Goal: Task Accomplishment & Management: Complete application form

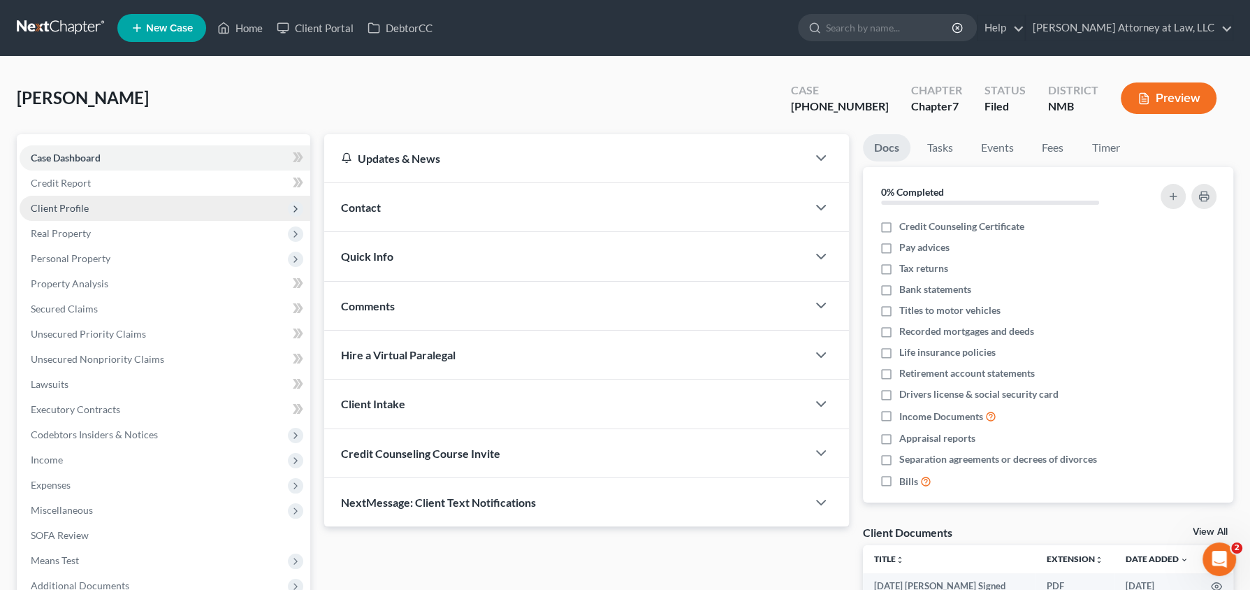
click at [101, 203] on span "Client Profile" at bounding box center [165, 208] width 291 height 25
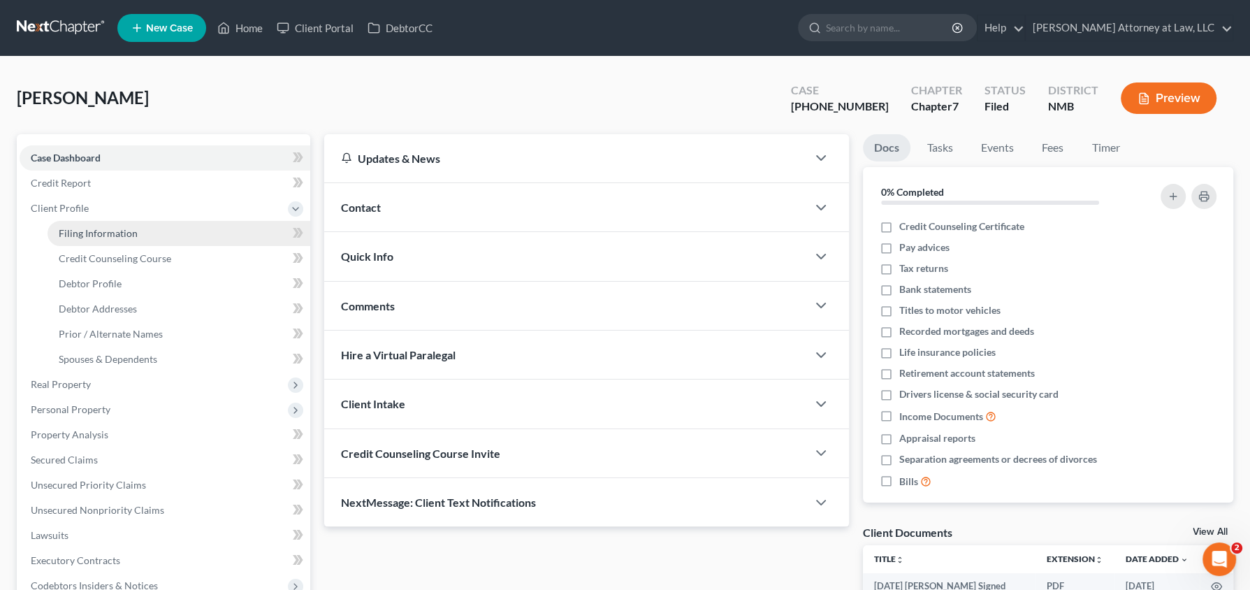
click at [107, 232] on span "Filing Information" at bounding box center [98, 233] width 79 height 12
select select "1"
select select "0"
select select "34"
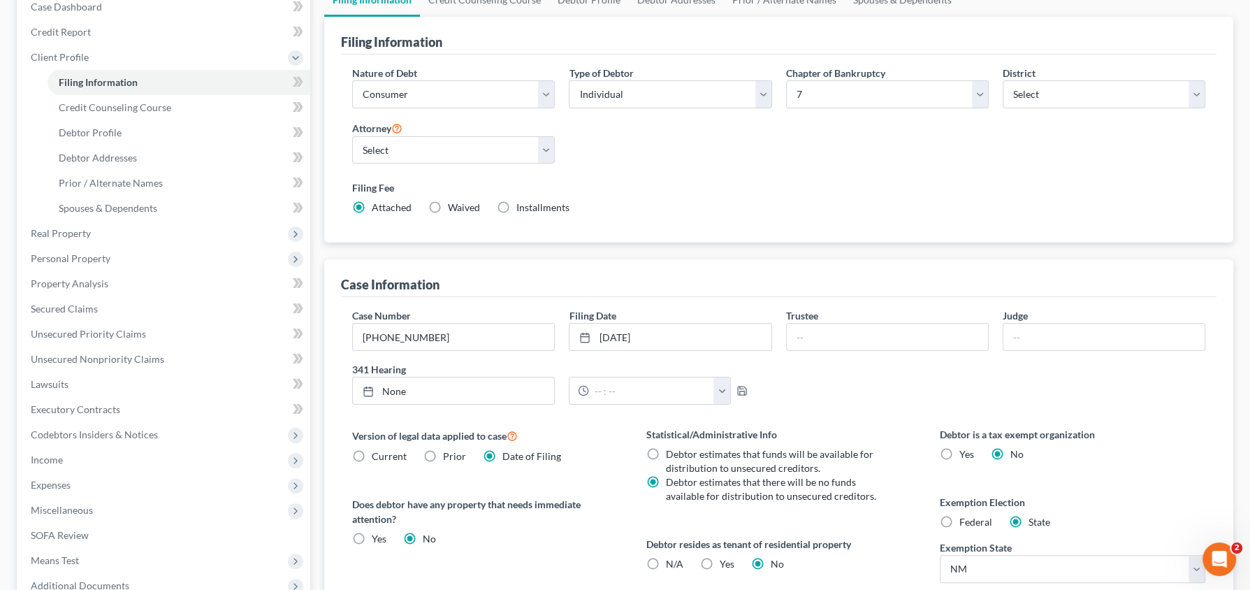
scroll to position [152, 0]
click at [71, 457] on span "Income" at bounding box center [165, 458] width 291 height 25
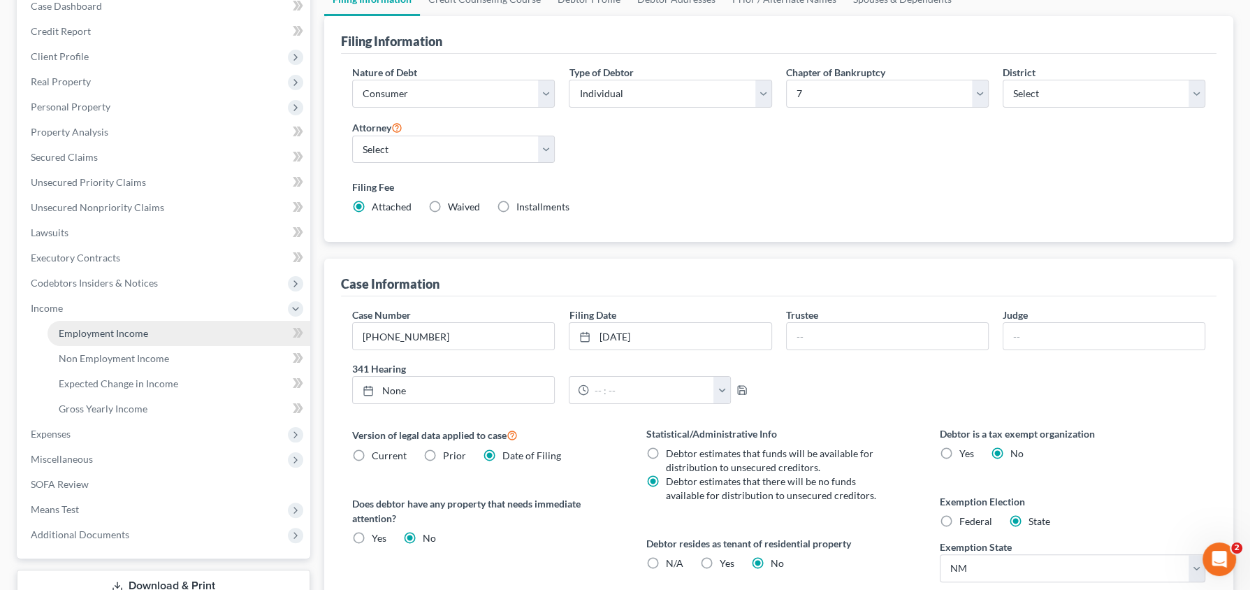
click at [133, 330] on span "Employment Income" at bounding box center [103, 333] width 89 height 12
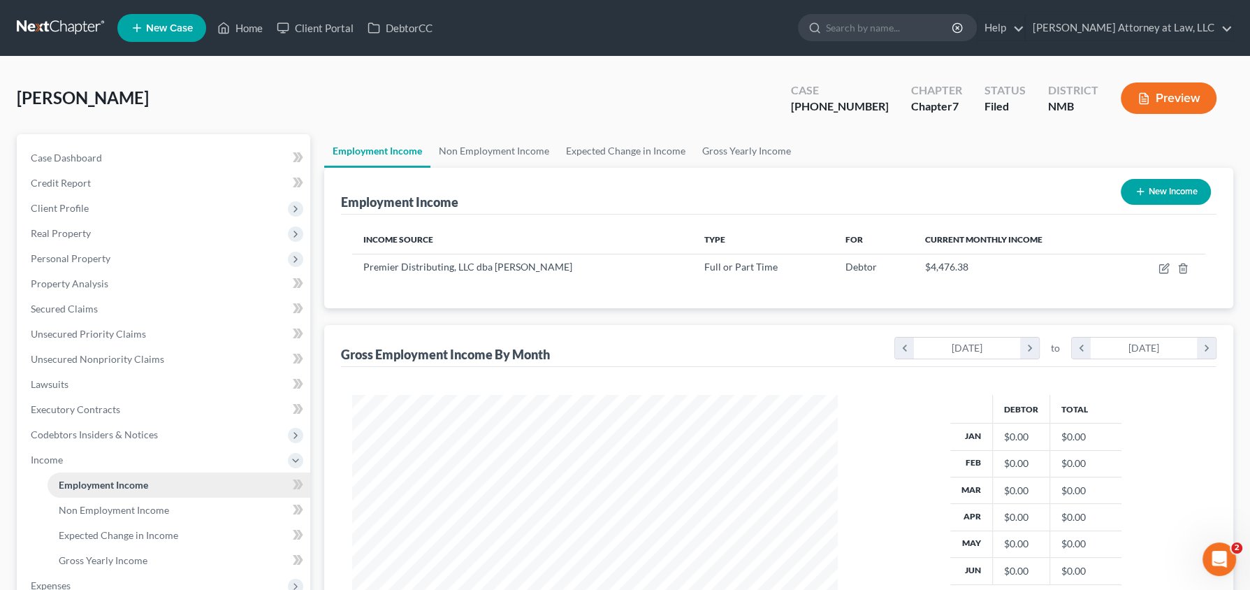
scroll to position [248, 513]
click at [1162, 269] on icon "button" at bounding box center [1163, 268] width 11 height 11
select select "0"
select select "34"
select select "0"
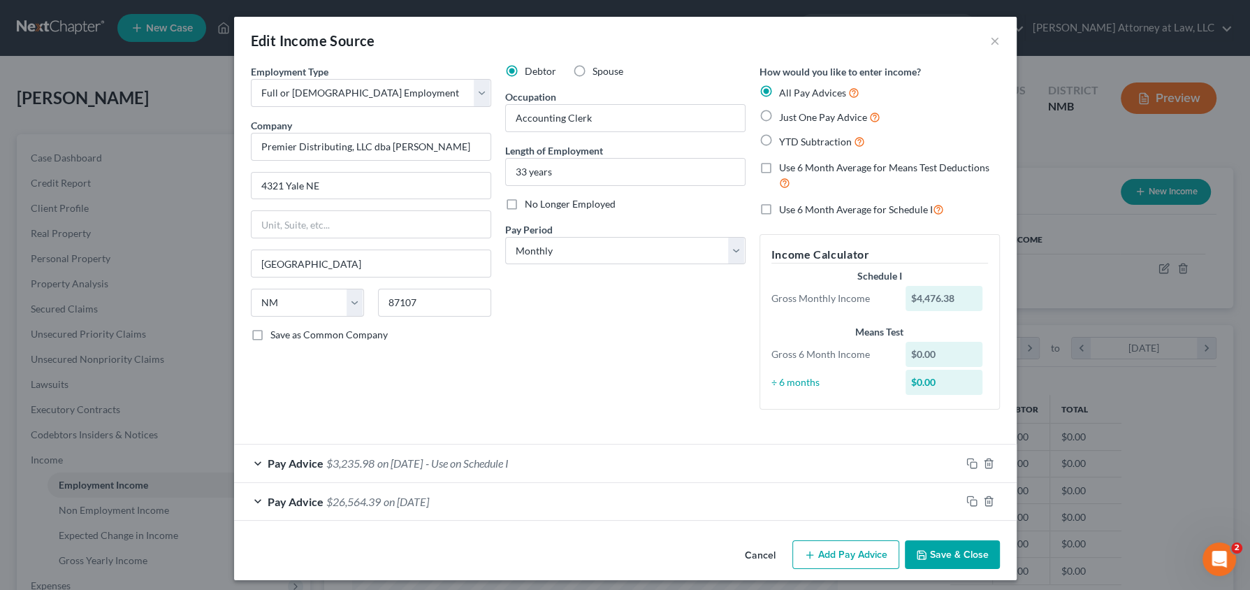
scroll to position [2, 0]
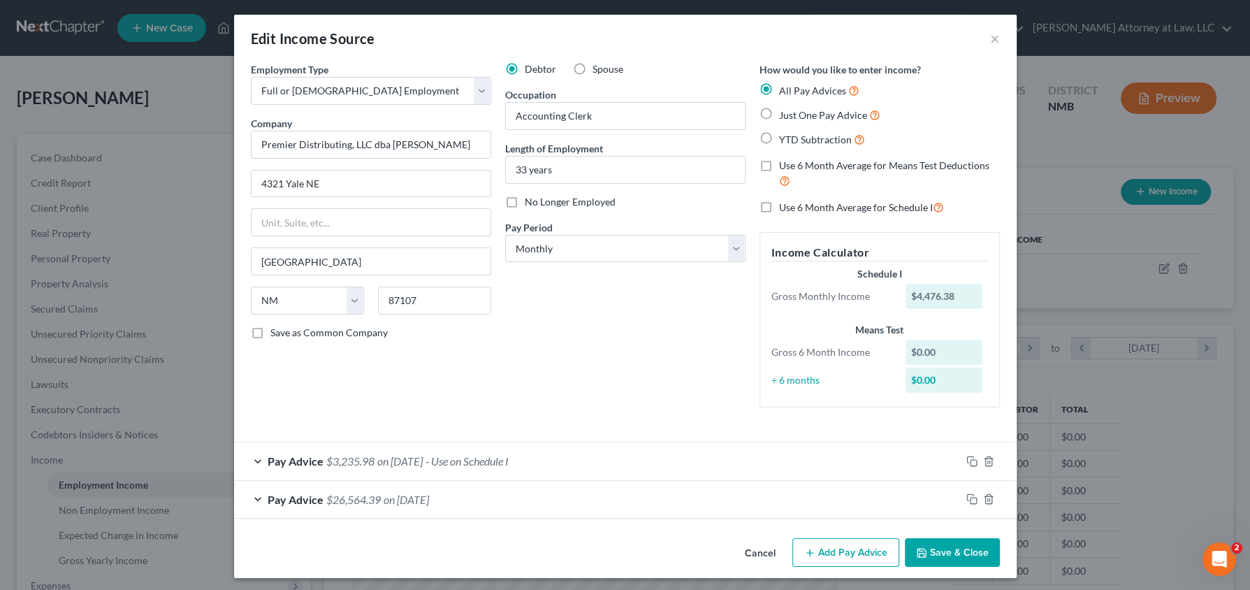
click at [487, 504] on div "Pay Advice $26,564.39 on [DATE]" at bounding box center [597, 499] width 726 height 37
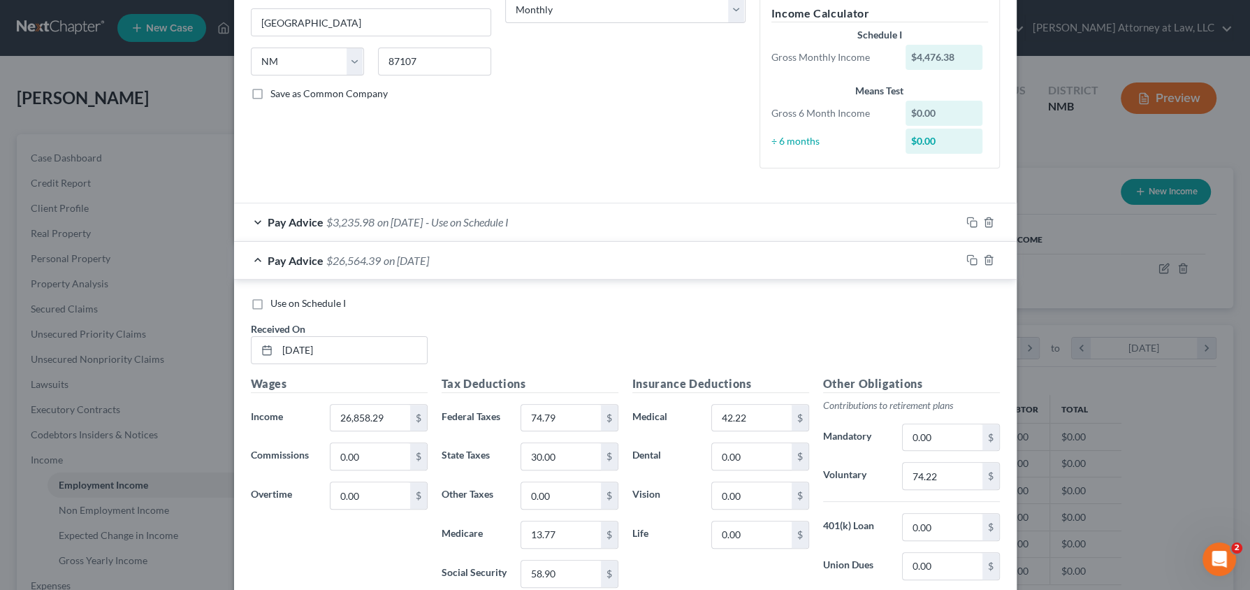
scroll to position [261, 0]
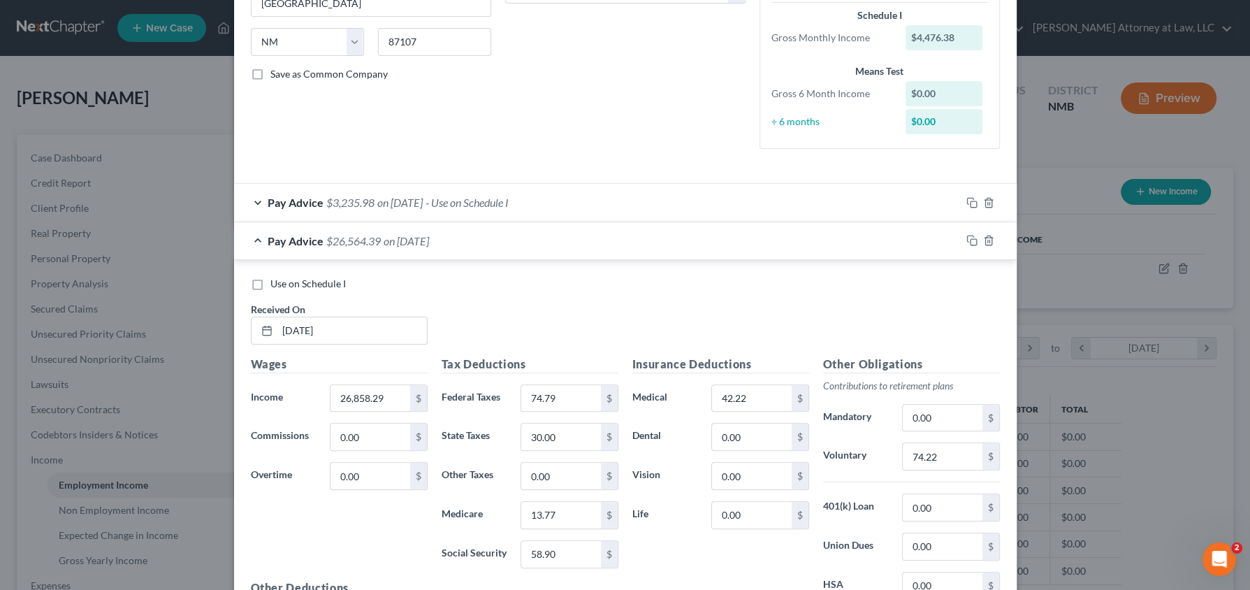
click at [270, 281] on label "Use on Schedule I" at bounding box center [307, 284] width 75 height 14
click at [276, 281] on input "Use on Schedule I" at bounding box center [280, 281] width 9 height 9
checkbox input "true"
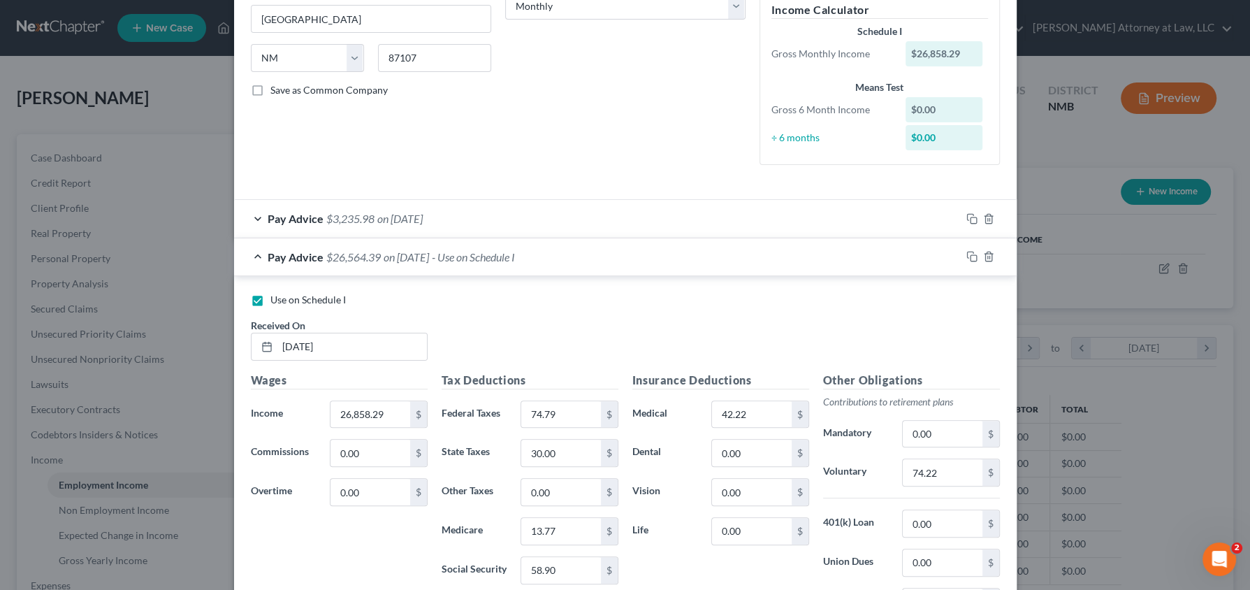
scroll to position [239, 0]
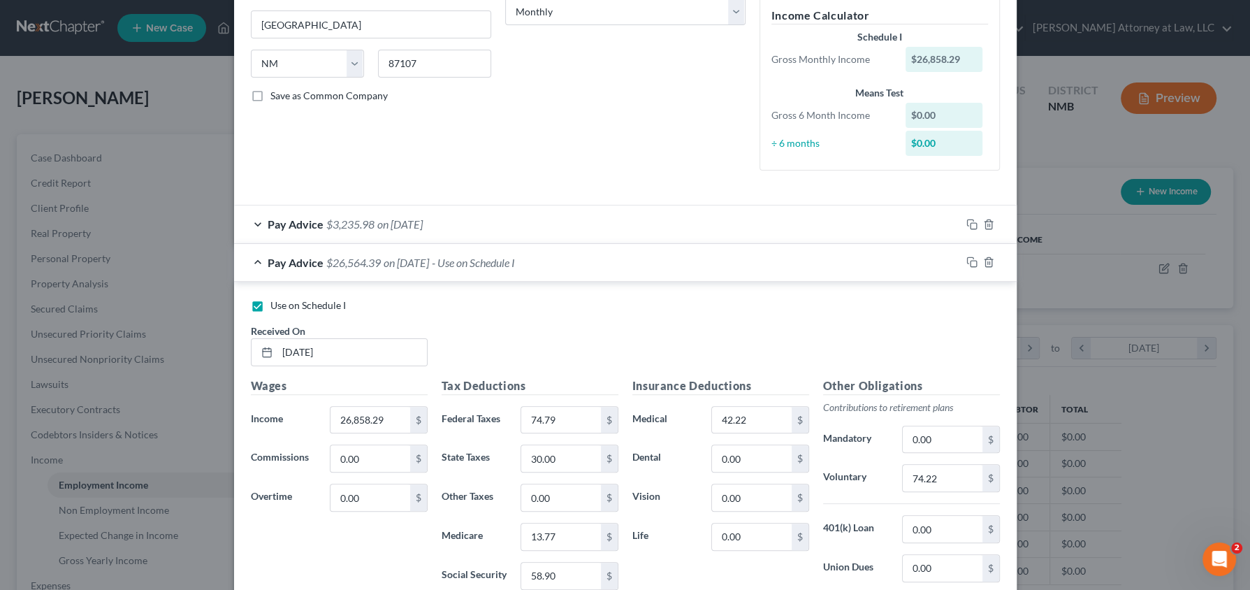
click at [290, 237] on div "Pay Advice $3,235.98 on [DATE]" at bounding box center [597, 223] width 726 height 37
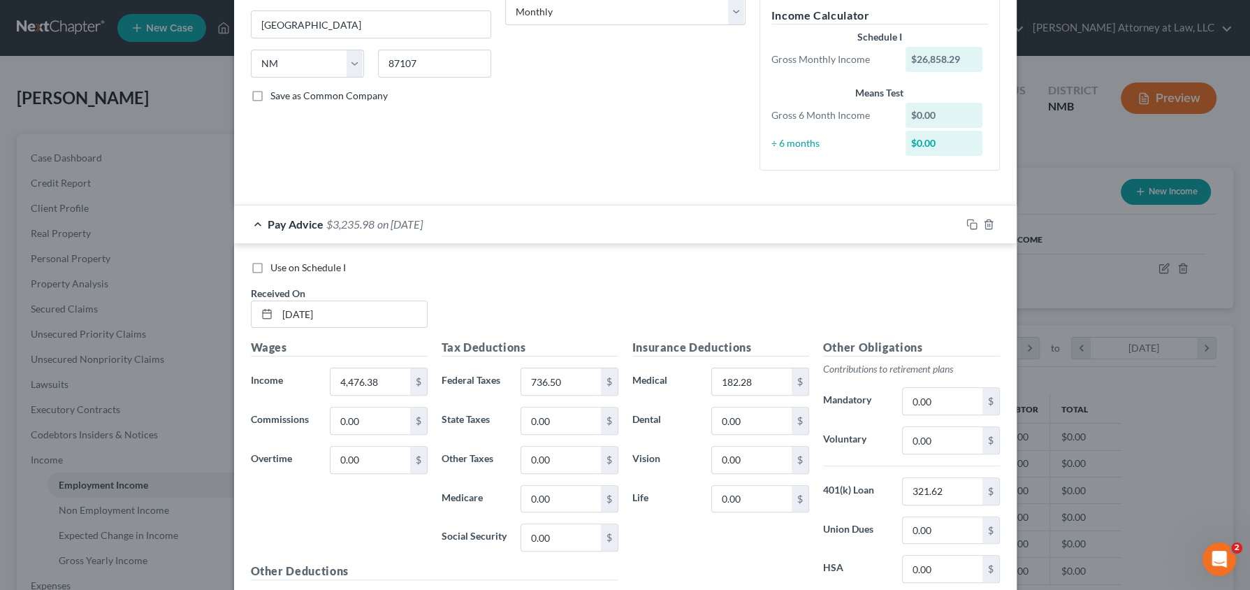
click at [270, 265] on label "Use on Schedule I" at bounding box center [307, 268] width 75 height 14
click at [276, 265] on input "Use on Schedule I" at bounding box center [280, 265] width 9 height 9
checkbox input "true"
checkbox input "false"
click at [277, 234] on div "Pay Advice $3,235.98 on [DATE] - Use on Schedule I" at bounding box center [597, 223] width 726 height 37
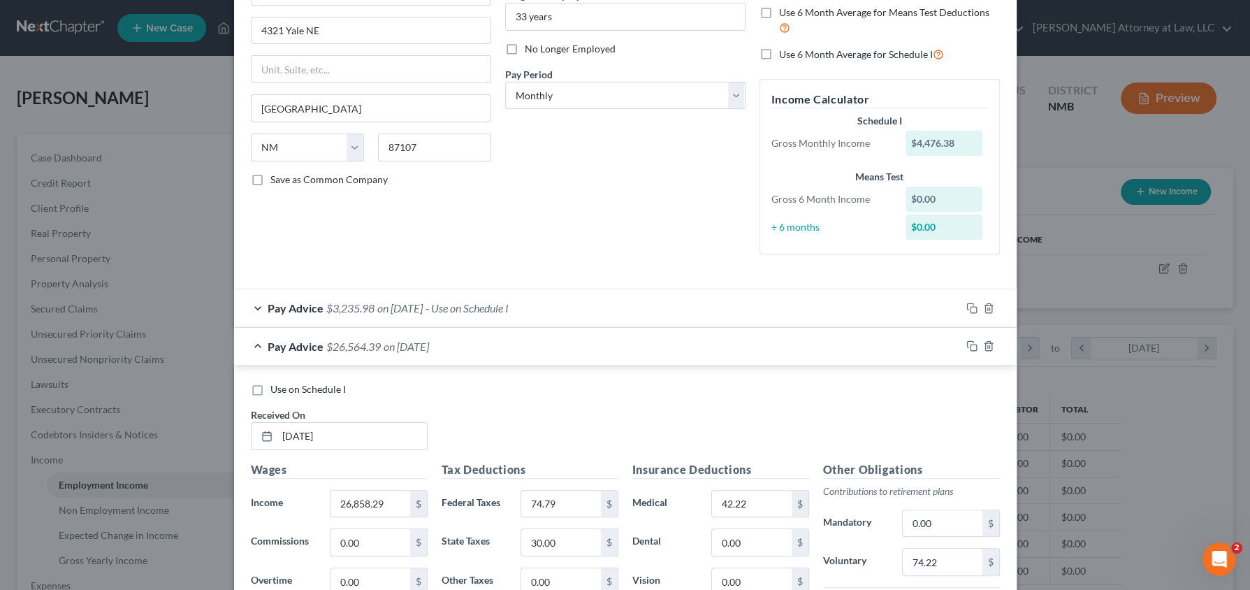
scroll to position [151, 0]
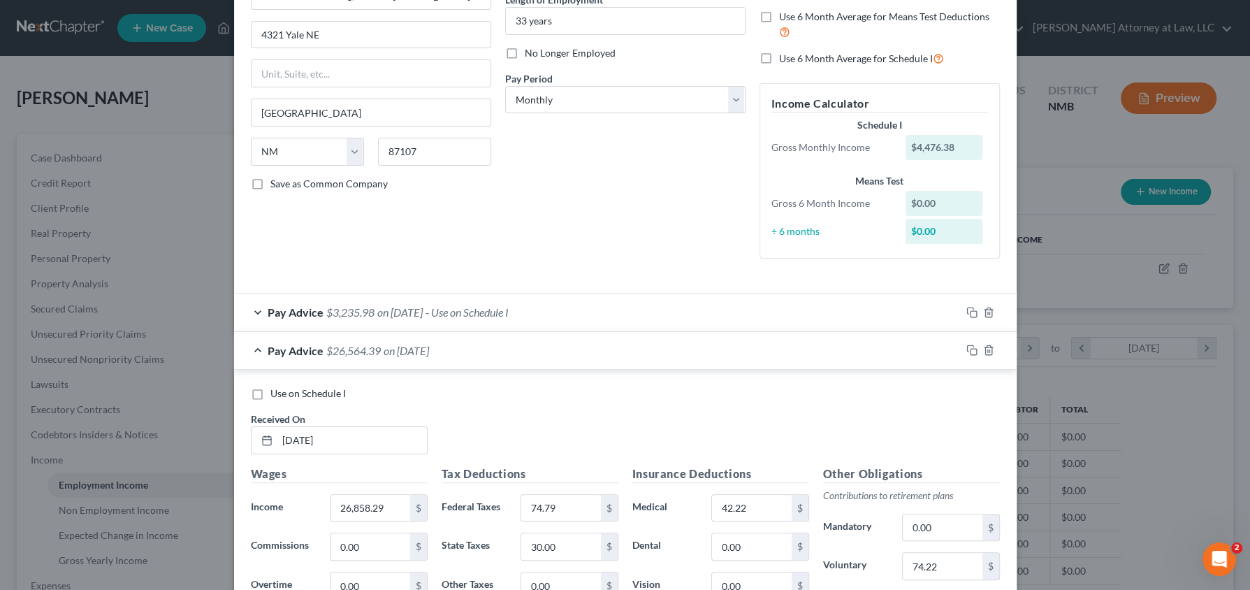
click at [266, 346] on div "Pay Advice $26,564.39 on [DATE]" at bounding box center [597, 350] width 726 height 37
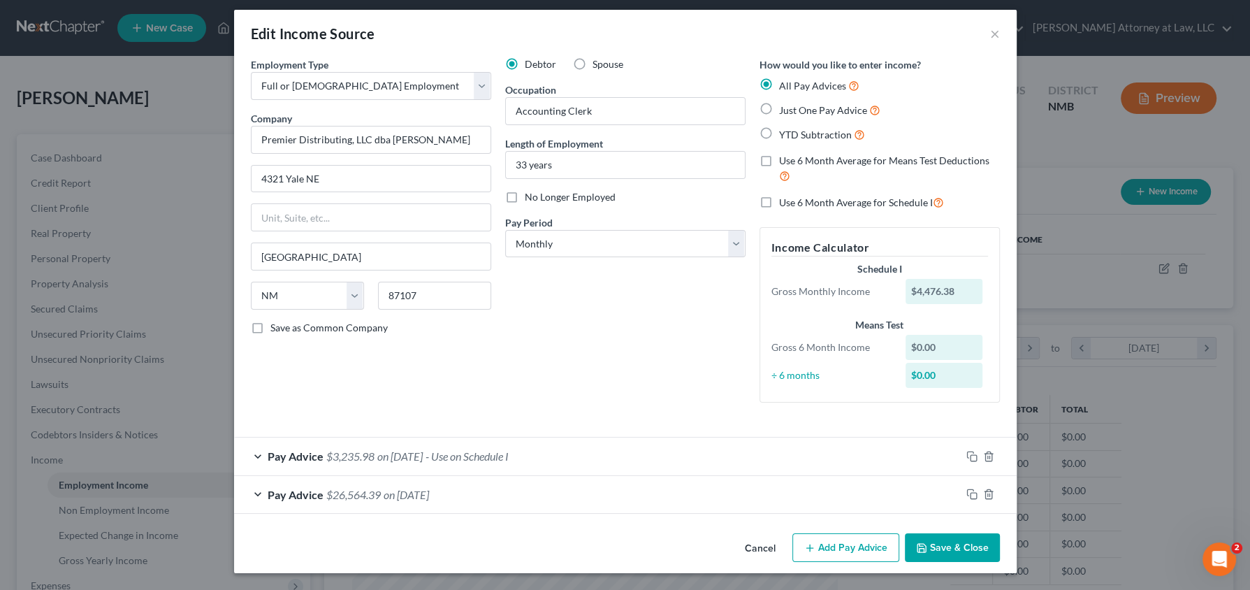
scroll to position [6, 0]
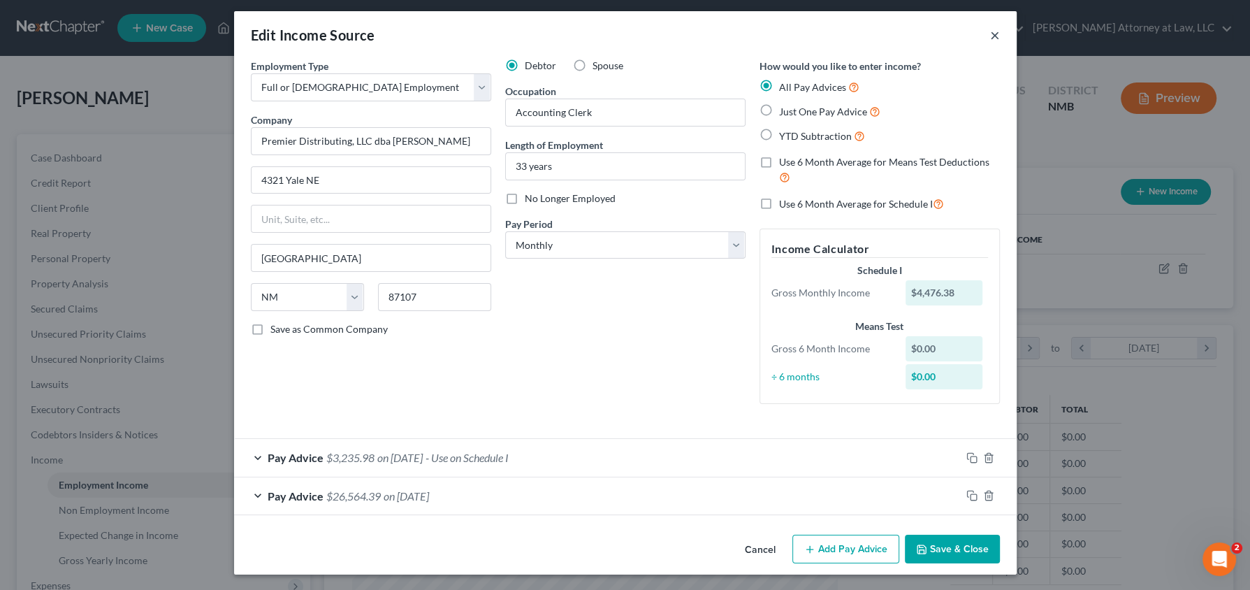
click at [993, 37] on button "×" at bounding box center [995, 35] width 10 height 17
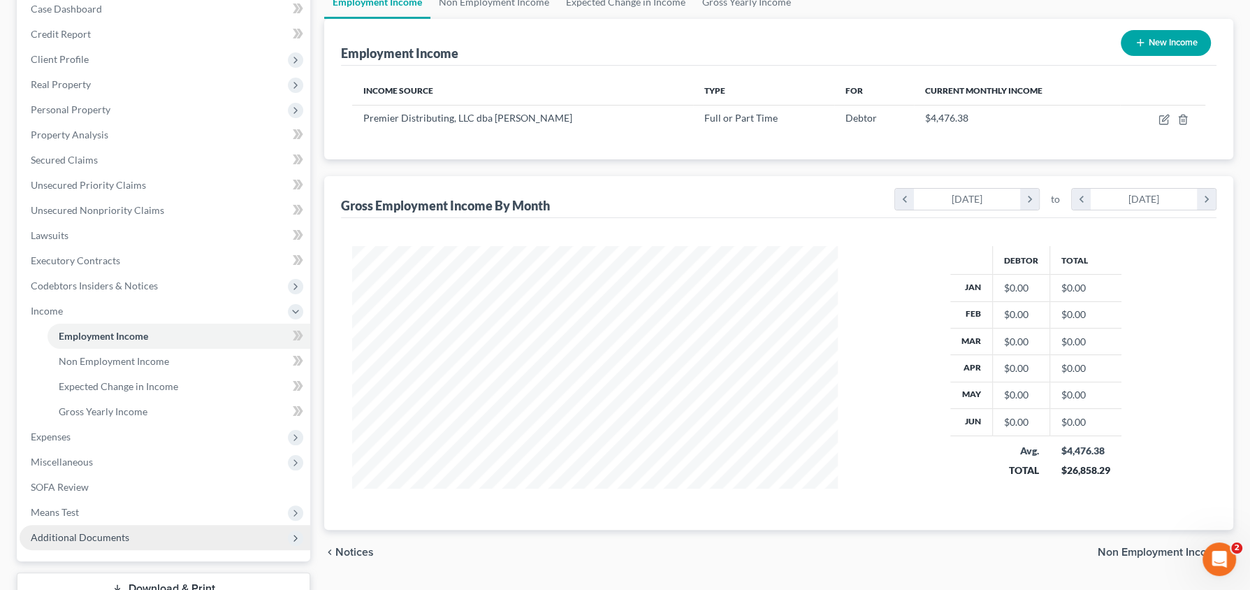
scroll to position [154, 0]
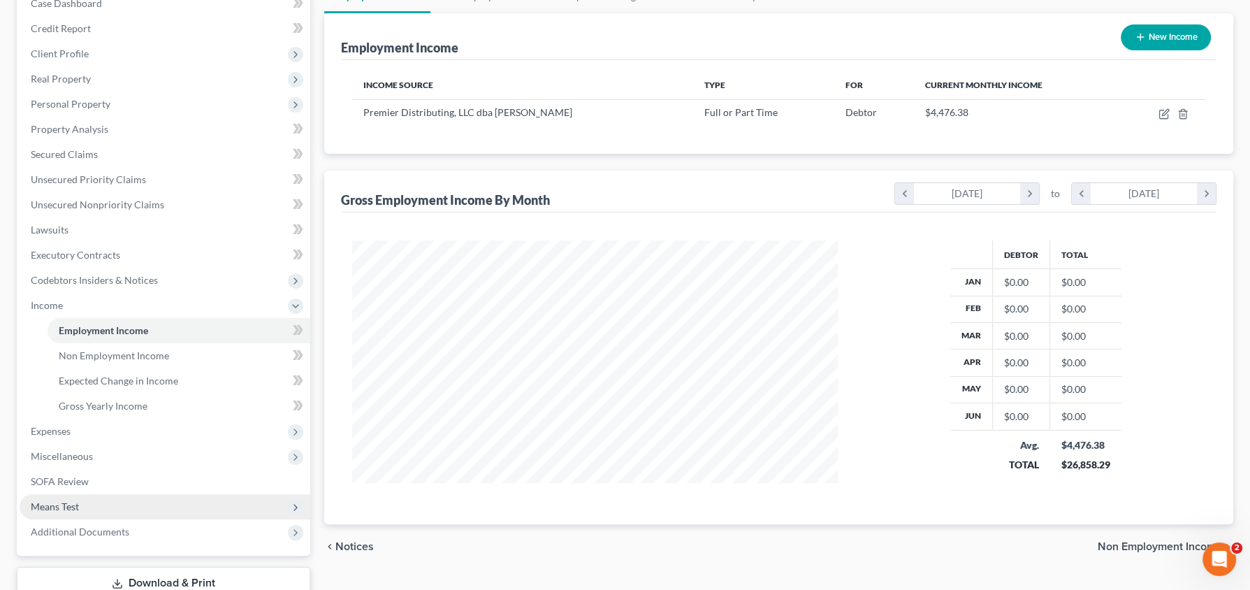
click at [101, 503] on span "Means Test" at bounding box center [165, 506] width 291 height 25
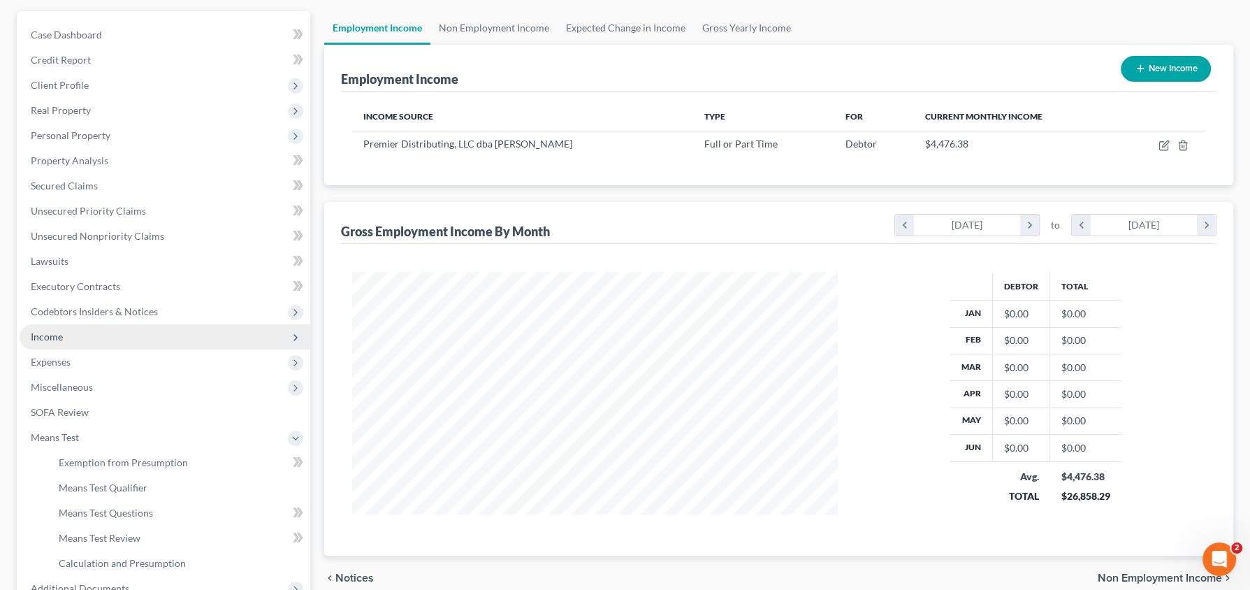
scroll to position [122, 0]
click at [1202, 228] on icon "chevron_right" at bounding box center [1205, 225] width 19 height 21
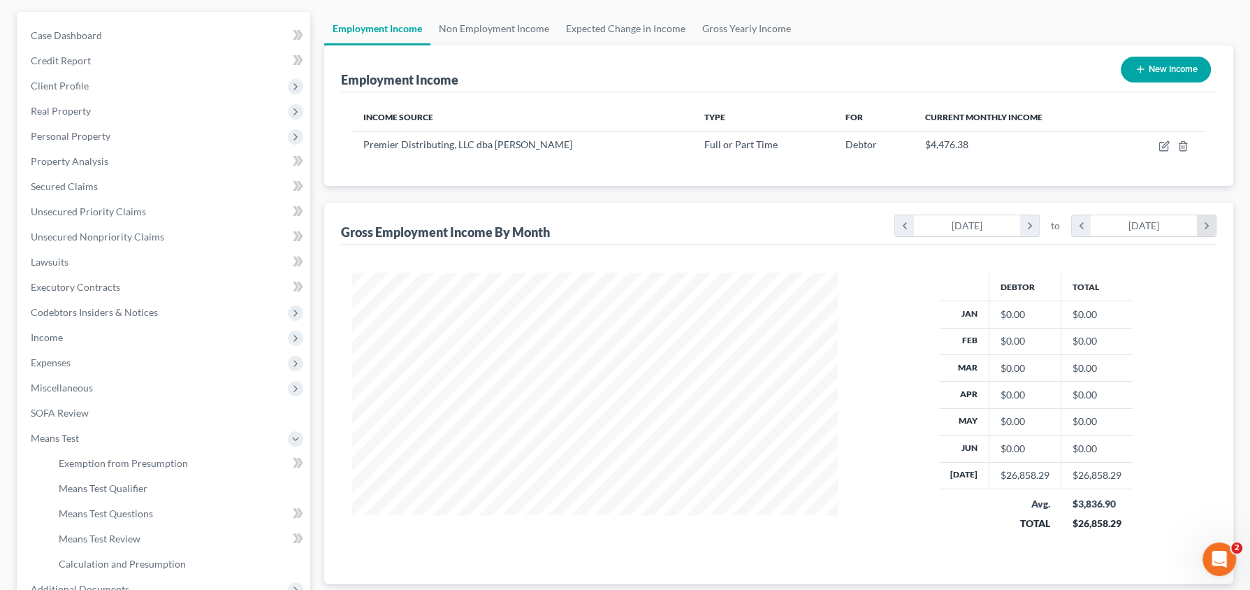
scroll to position [275, 513]
click at [1202, 228] on icon "chevron_right" at bounding box center [1205, 225] width 19 height 21
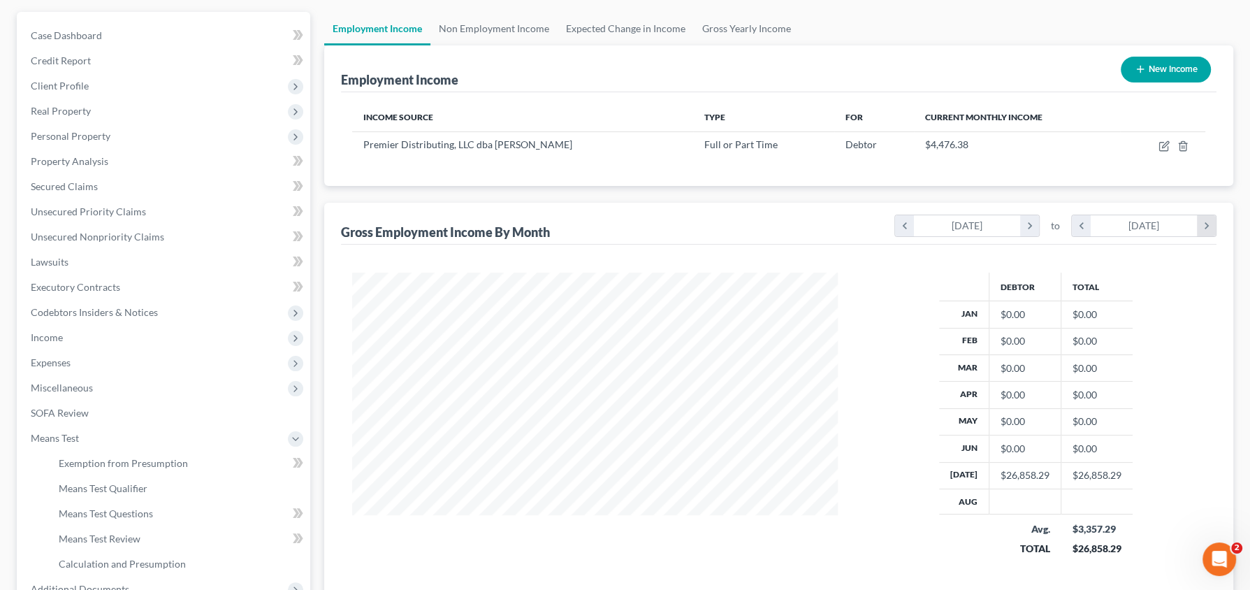
scroll to position [301, 513]
click at [1074, 220] on icon "chevron_left" at bounding box center [1080, 225] width 19 height 21
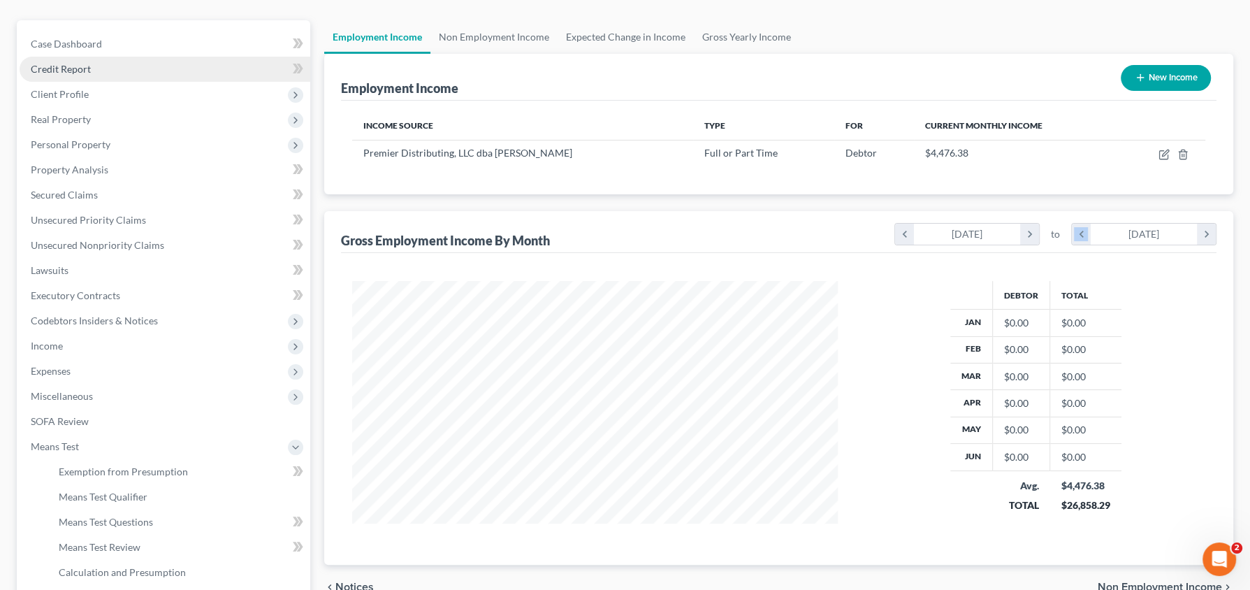
scroll to position [110, 0]
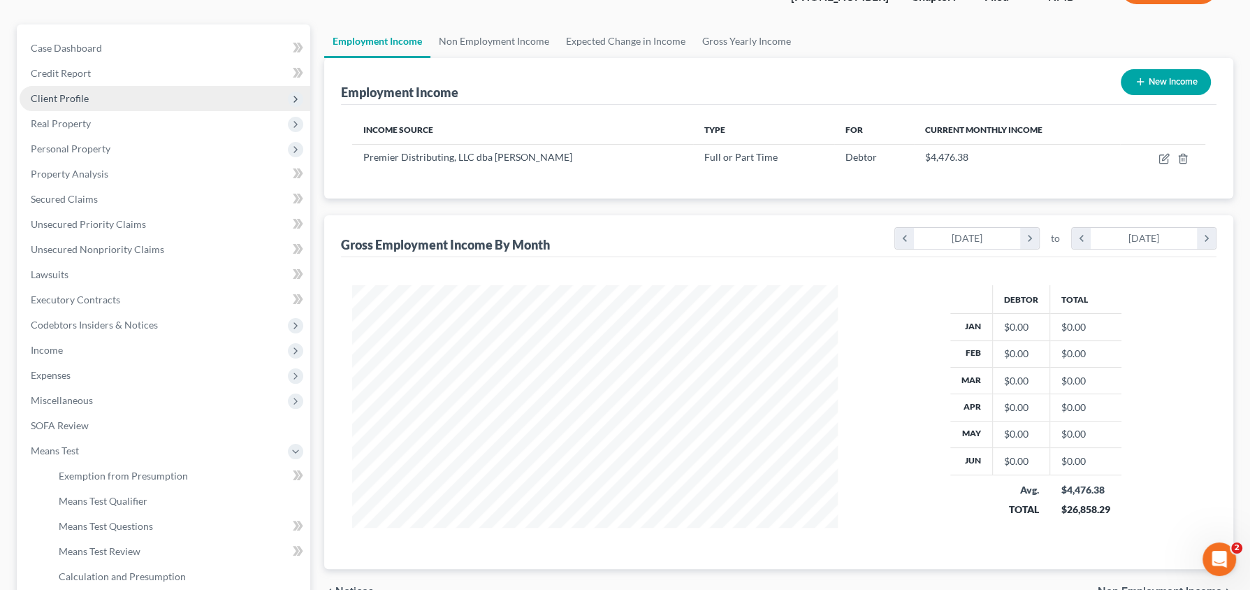
click at [122, 92] on span "Client Profile" at bounding box center [165, 98] width 291 height 25
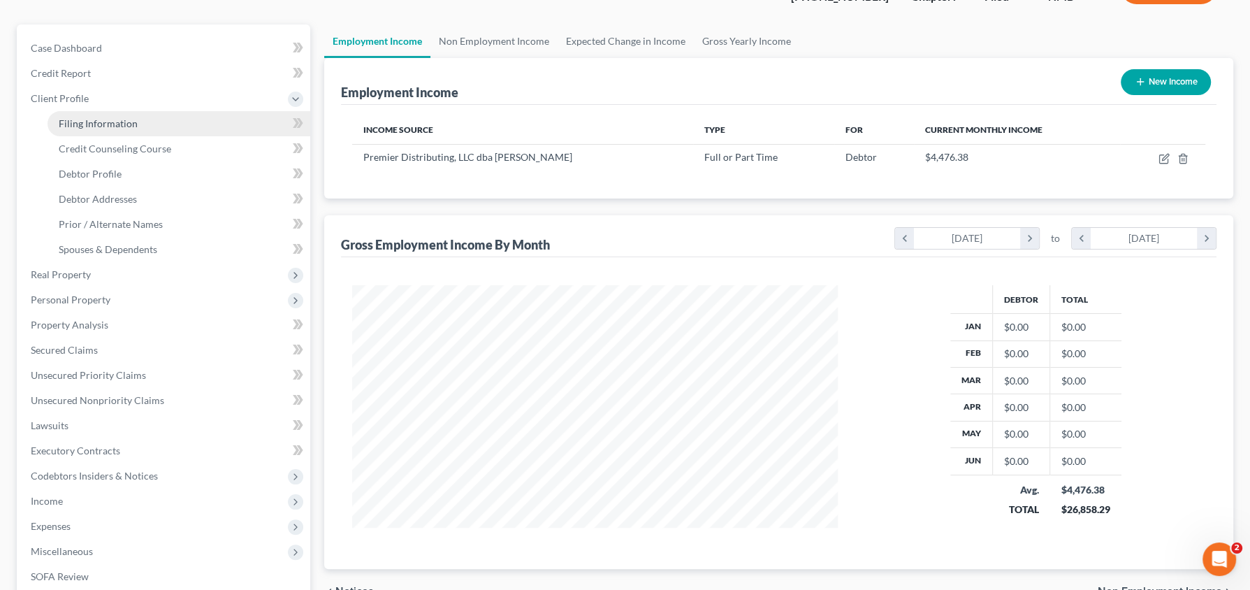
click at [119, 122] on span "Filing Information" at bounding box center [98, 123] width 79 height 12
select select "1"
select select "0"
select select "52"
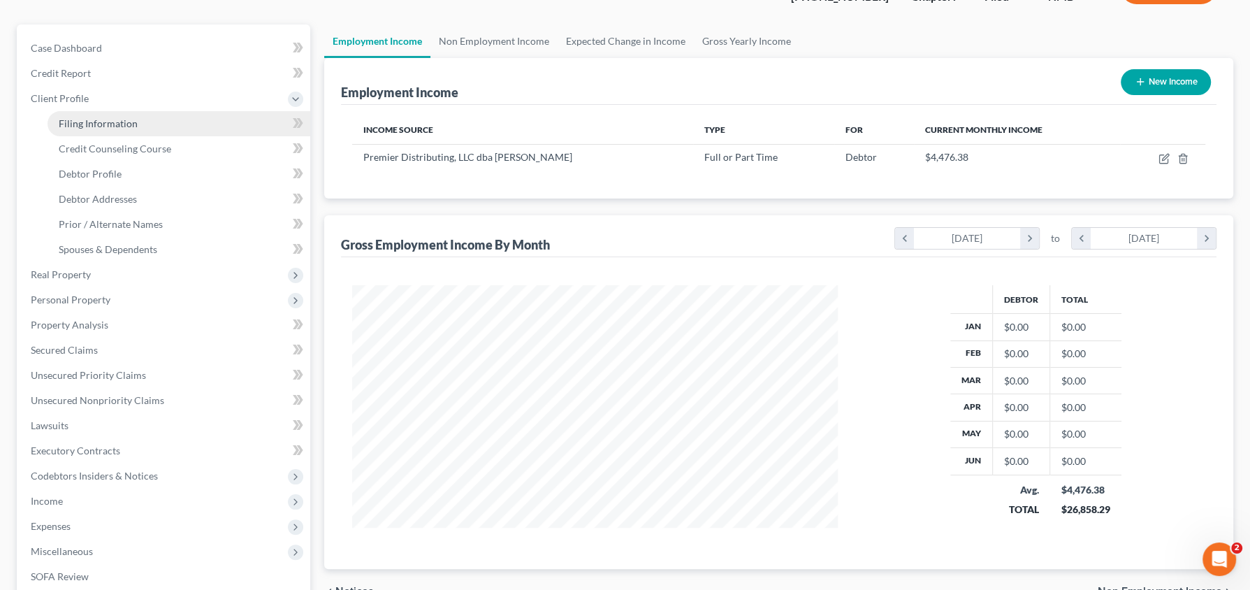
select select "0"
select select "34"
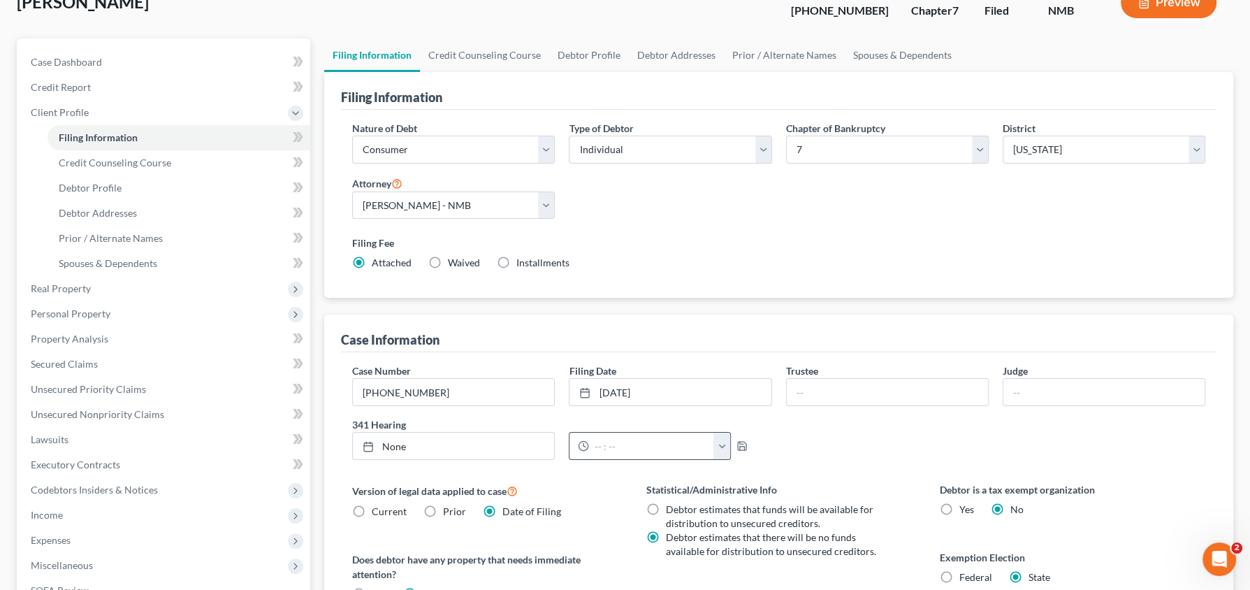
scroll to position [98, 0]
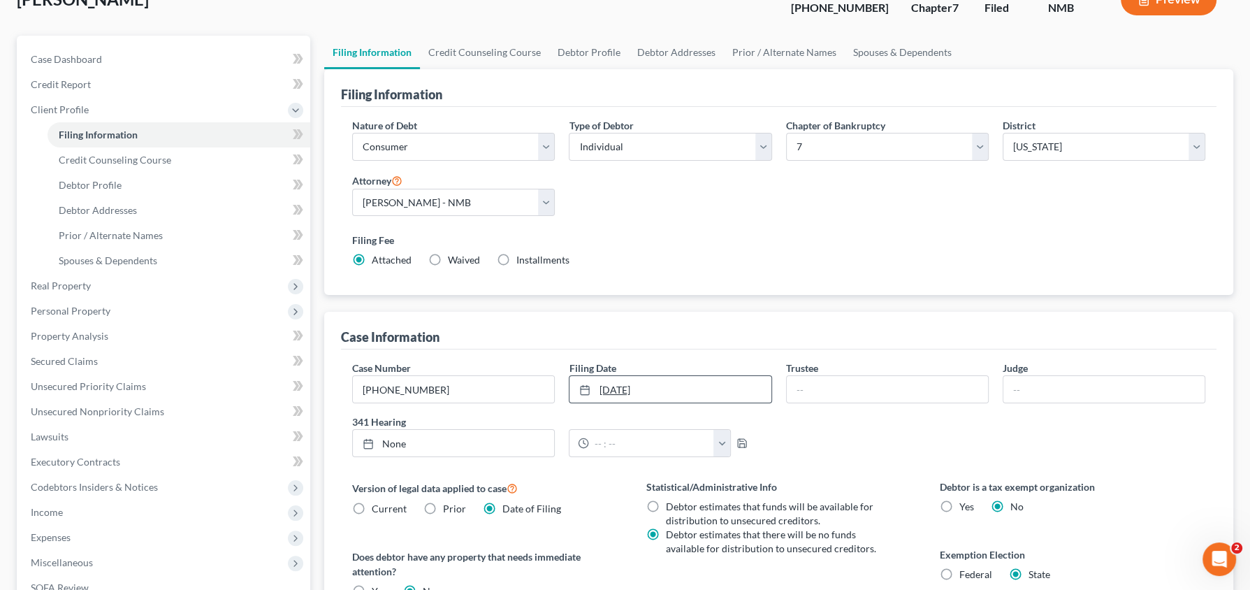
click at [711, 382] on link "[DATE]" at bounding box center [669, 389] width 201 height 27
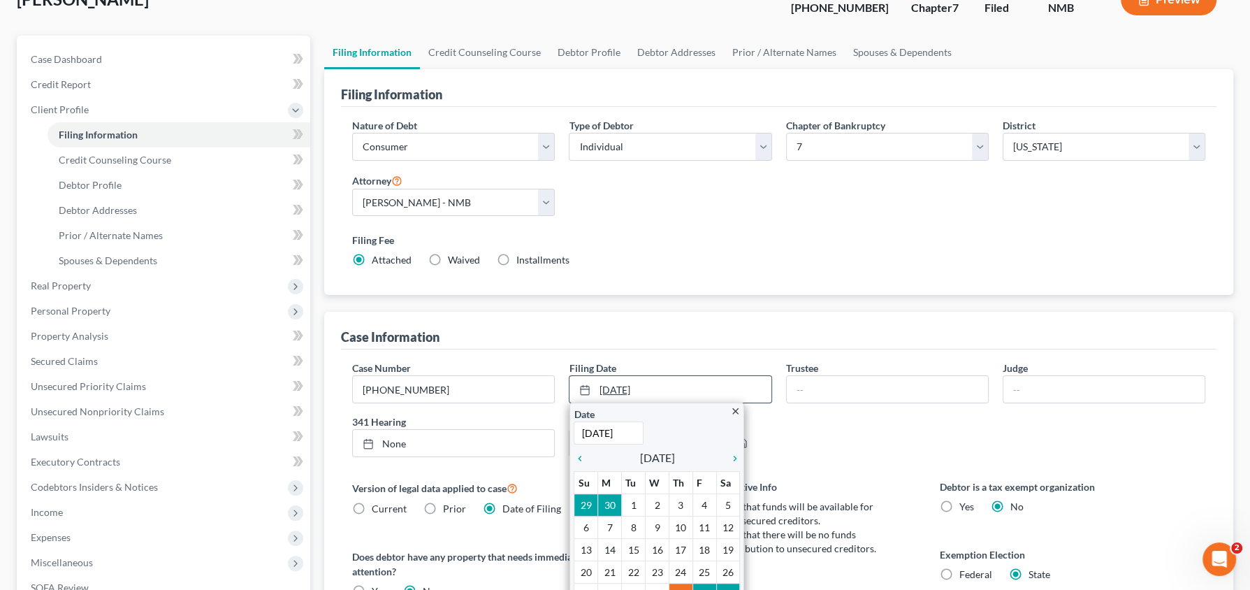
click at [711, 382] on link "[DATE]" at bounding box center [669, 389] width 201 height 27
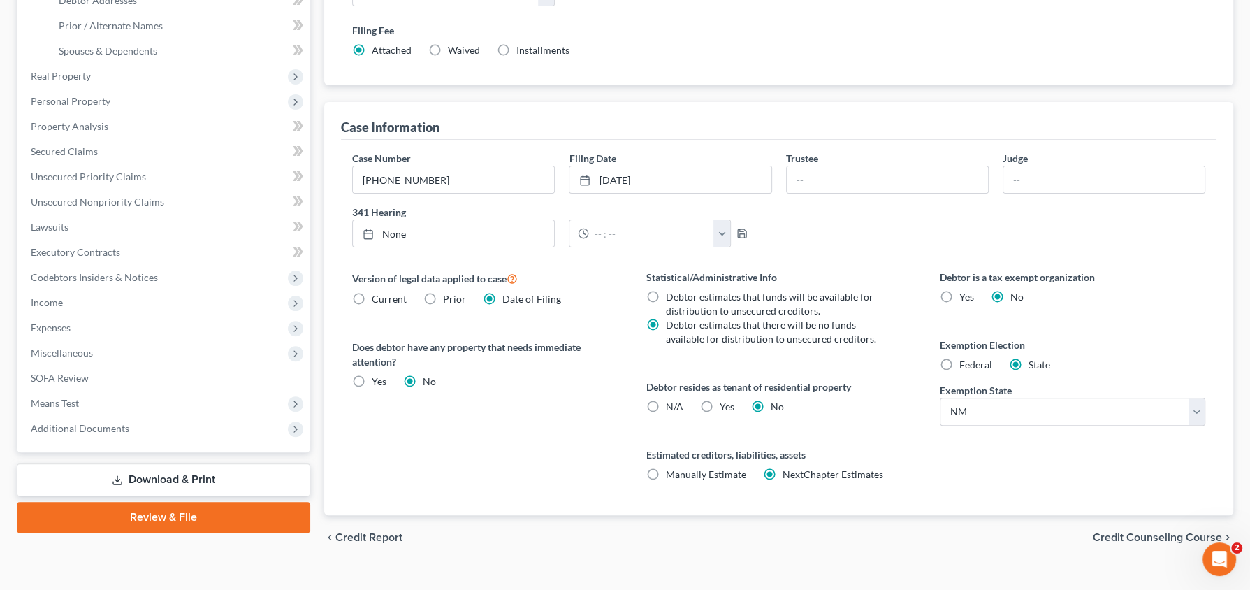
scroll to position [309, 0]
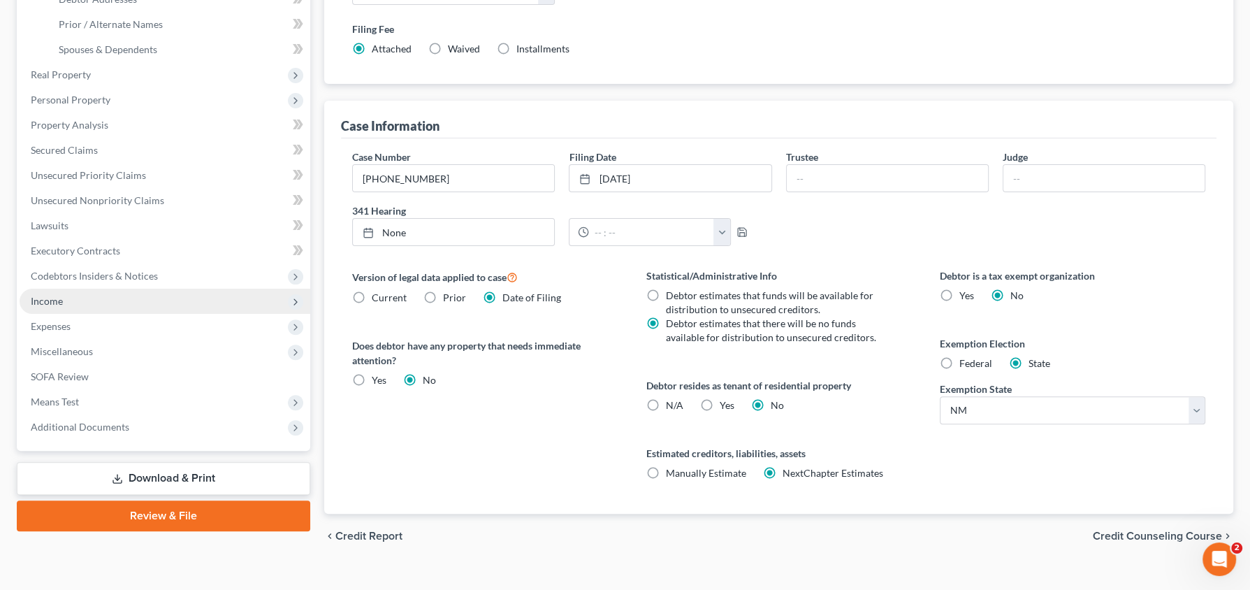
click at [97, 295] on span "Income" at bounding box center [165, 300] width 291 height 25
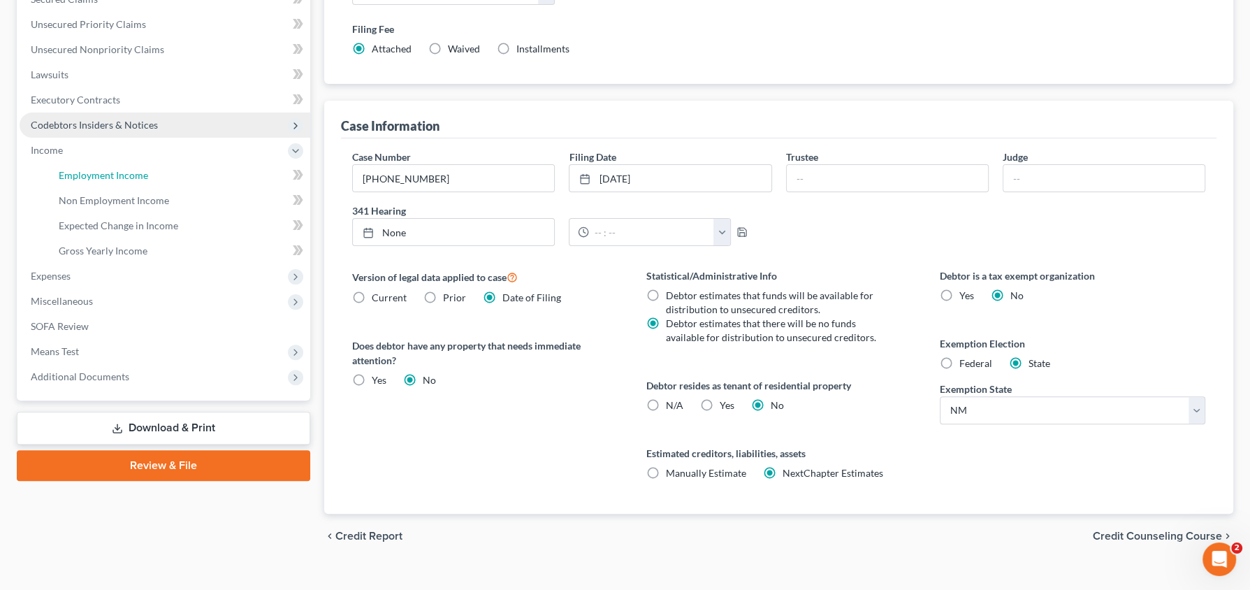
click at [120, 173] on span "Employment Income" at bounding box center [103, 175] width 89 height 12
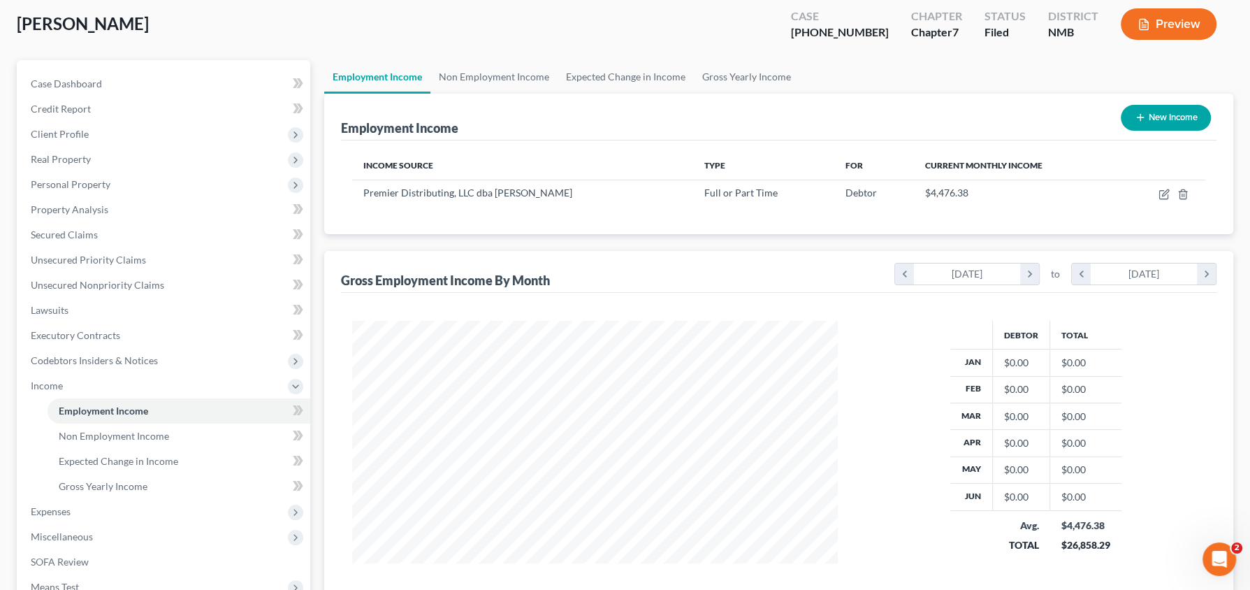
scroll to position [75, 0]
